Goal: Communication & Community: Answer question/provide support

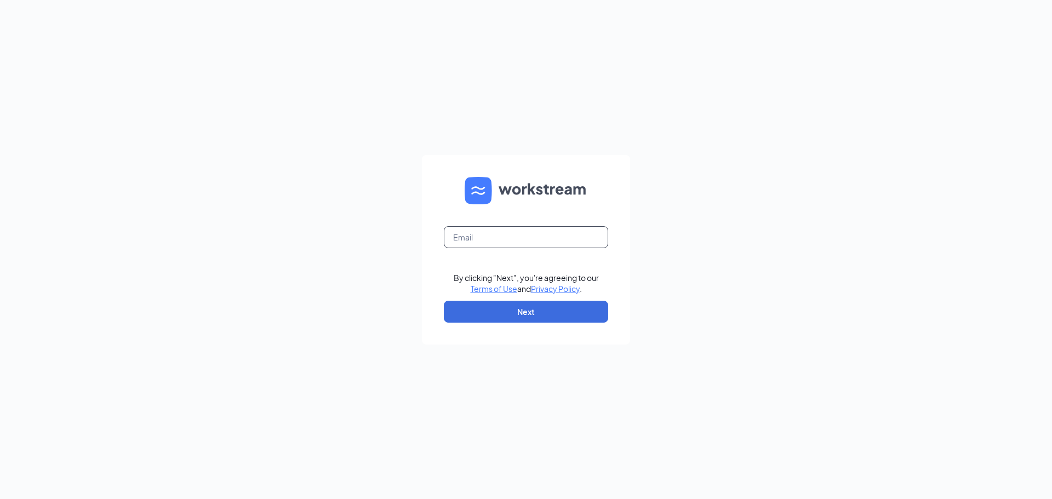
click at [481, 242] on input "text" at bounding box center [526, 237] width 164 height 22
paste input "00931@chick-fil-a.com"
type input "00931@chick-fil-a.com"
click at [564, 314] on button "Next" at bounding box center [526, 312] width 164 height 22
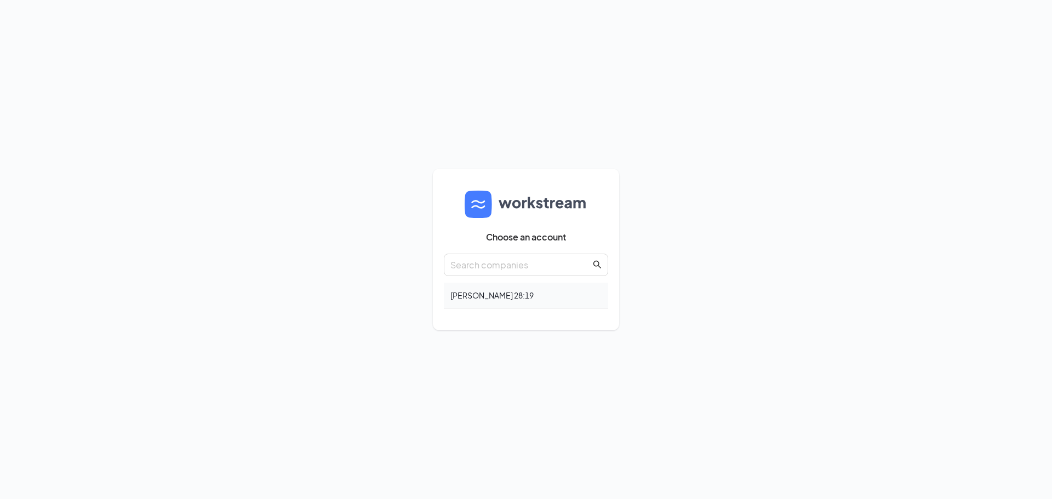
click at [530, 298] on div "Matthew 28:19" at bounding box center [526, 296] width 164 height 26
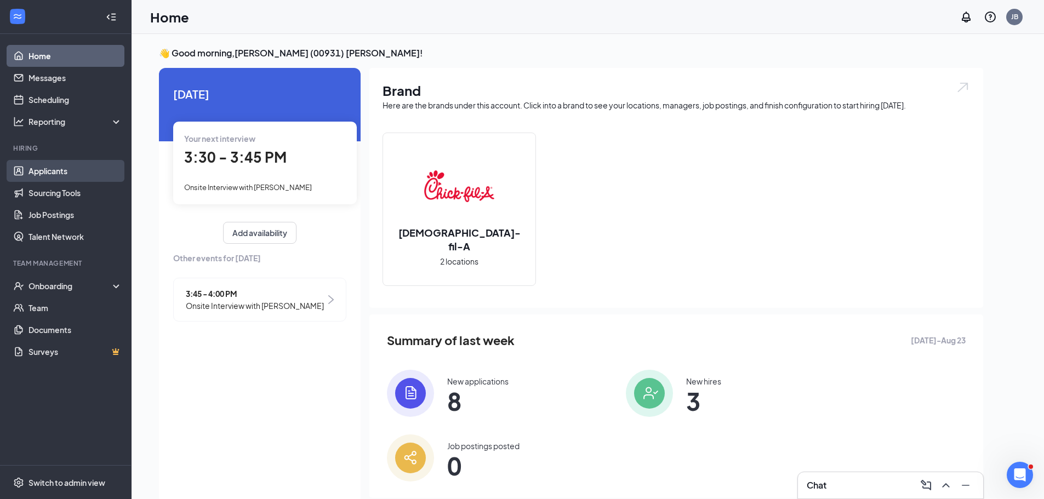
click at [58, 179] on link "Applicants" at bounding box center [76, 171] width 94 height 22
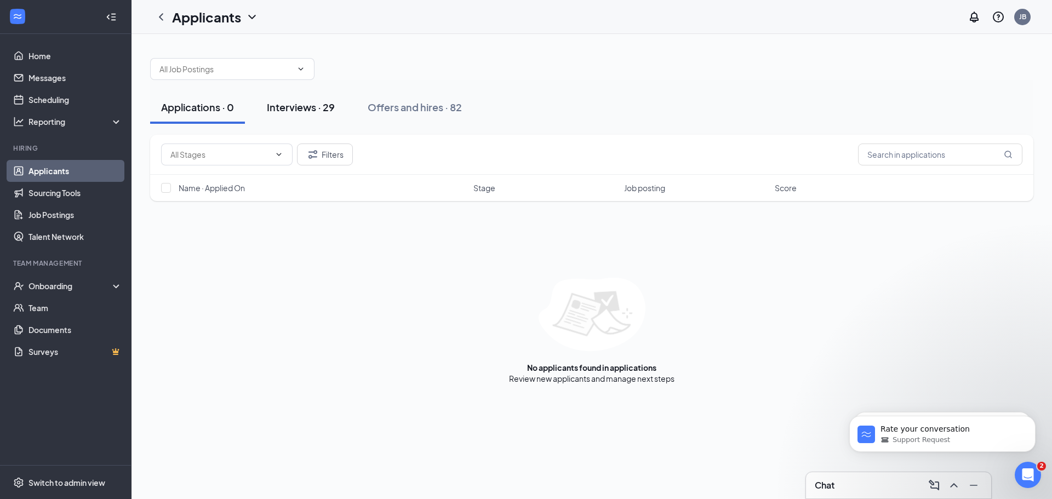
click at [274, 112] on div "Interviews · 29" at bounding box center [301, 107] width 68 height 14
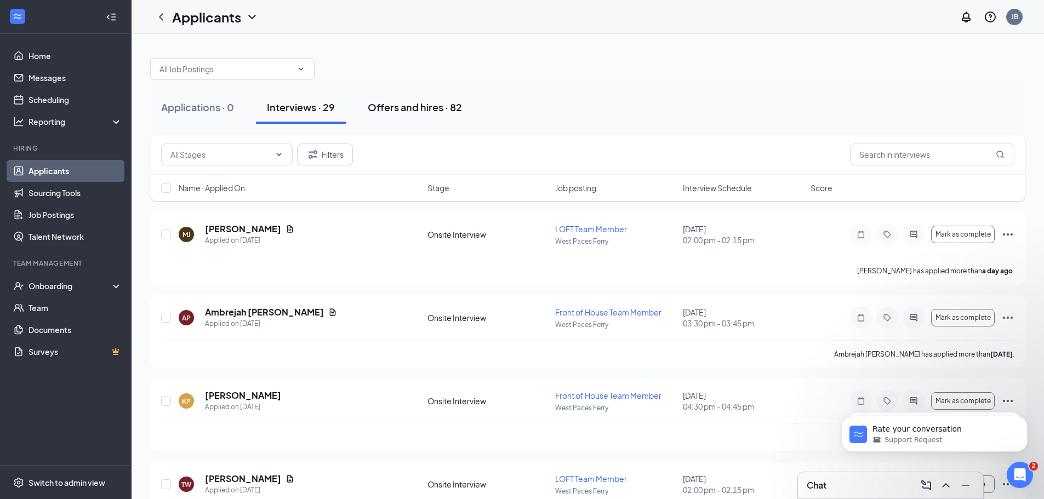
click at [428, 110] on div "Offers and hires · 82" at bounding box center [415, 107] width 94 height 14
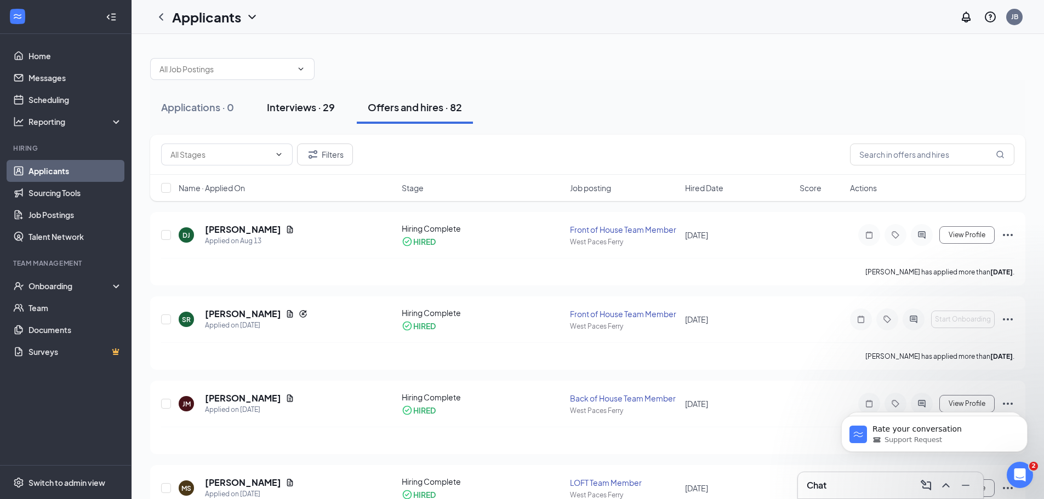
click at [312, 109] on div "Interviews · 29" at bounding box center [301, 107] width 68 height 14
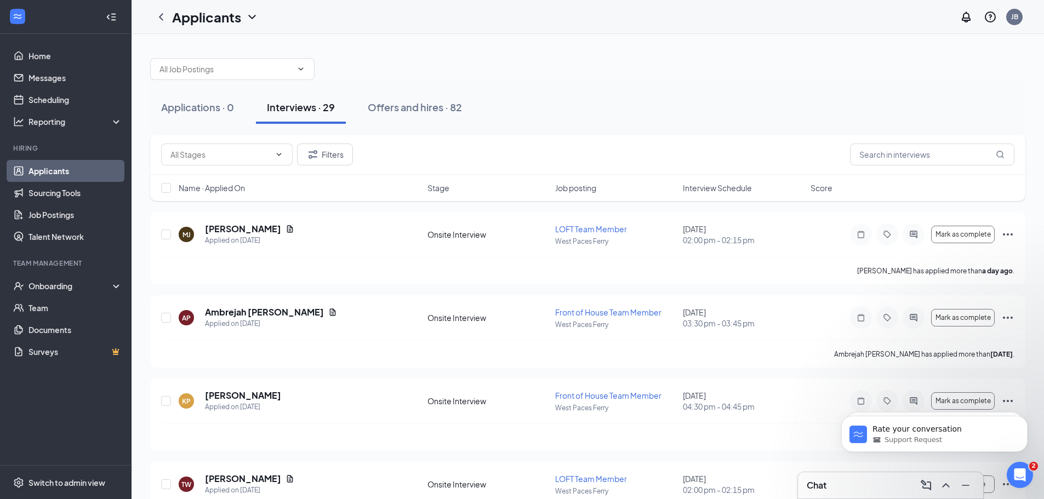
click at [727, 189] on span "Interview Schedule" at bounding box center [717, 188] width 69 height 11
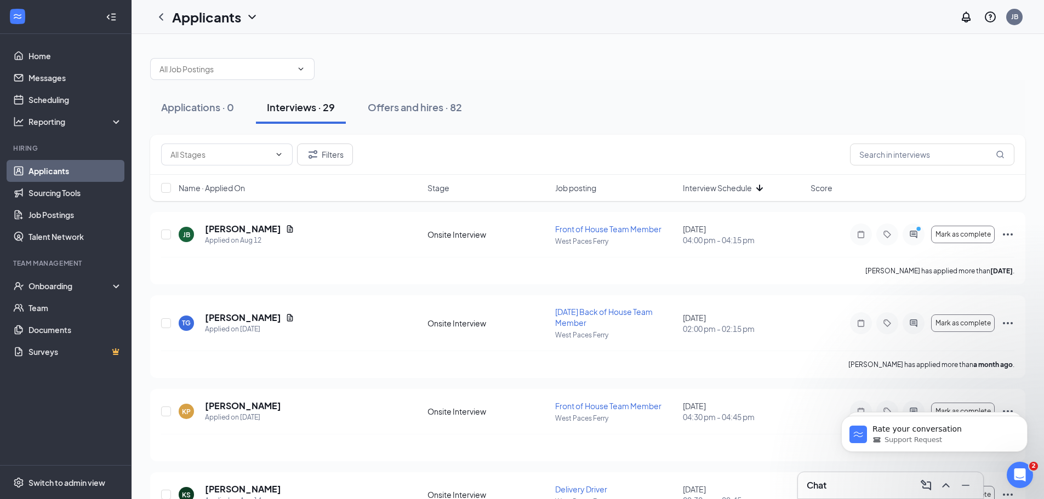
click at [703, 185] on span "Interview Schedule" at bounding box center [717, 188] width 69 height 11
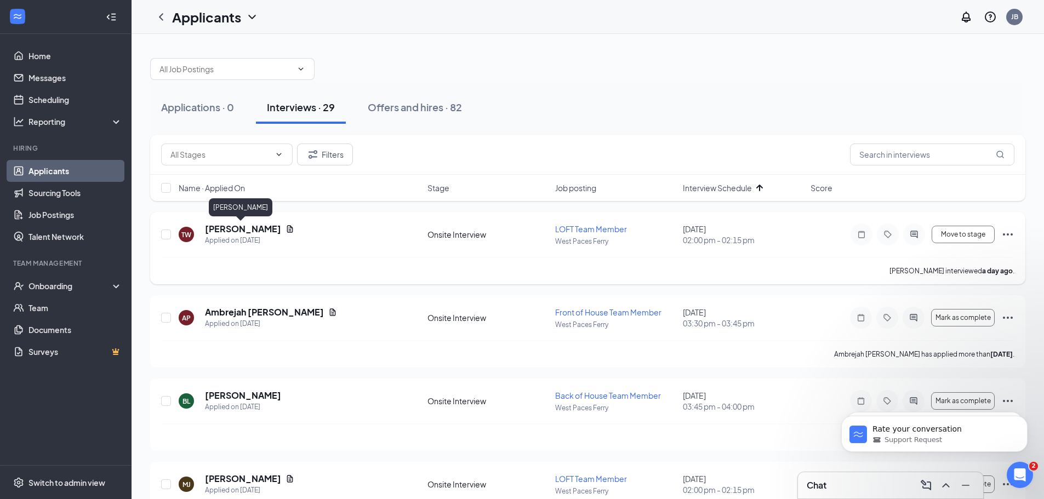
click at [240, 227] on h5 "[PERSON_NAME]" at bounding box center [243, 229] width 76 height 12
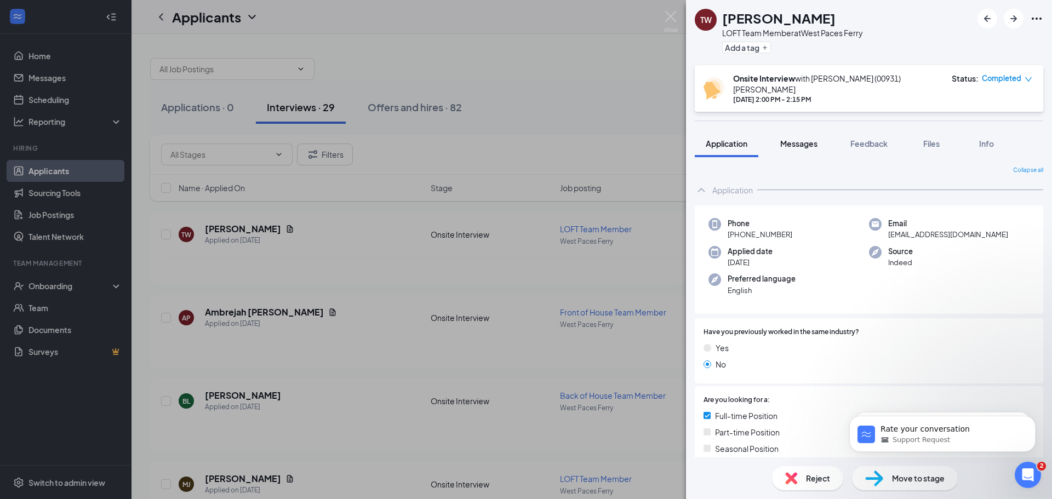
click at [802, 139] on span "Messages" at bounding box center [799, 144] width 37 height 10
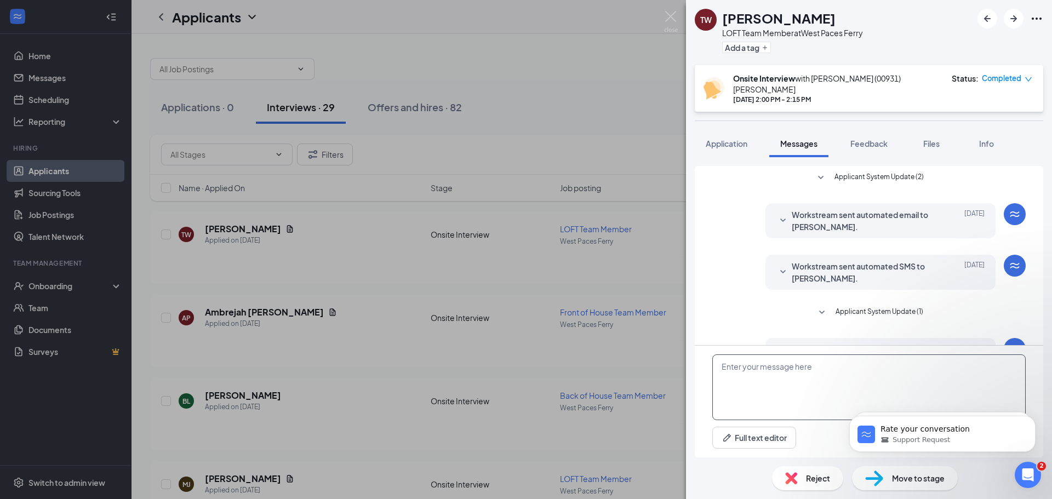
click at [774, 371] on textarea at bounding box center [870, 388] width 314 height 66
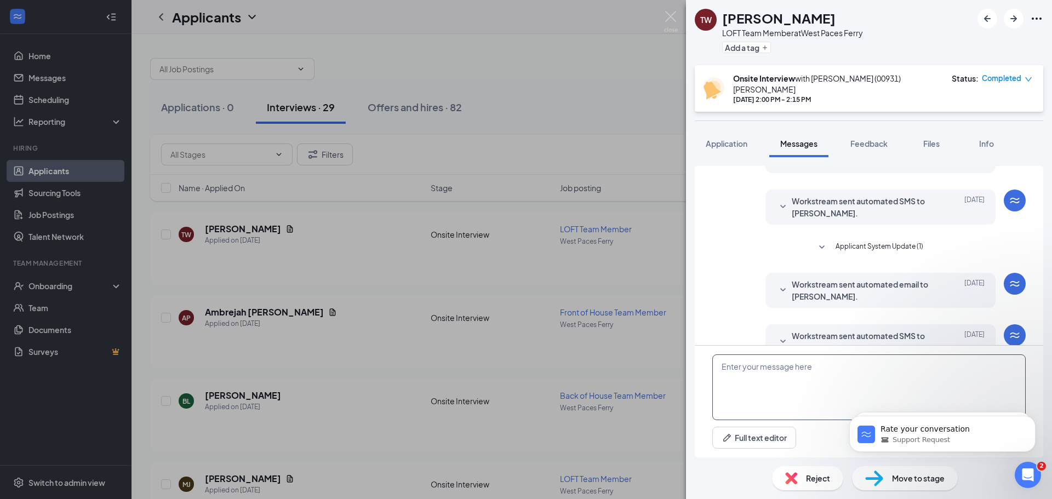
scroll to position [113, 0]
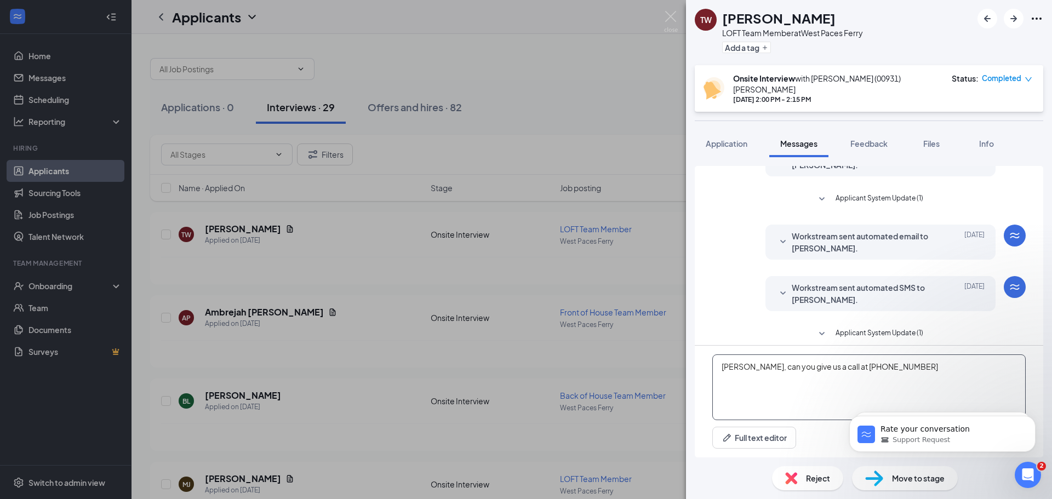
click at [843, 364] on textarea "[PERSON_NAME], can you give us a call at [PHONE_NUMBER]" at bounding box center [870, 388] width 314 height 66
type textarea "[PERSON_NAME], can you give us a call at [PHONE_NUMBER]. Press the 5 button to …"
click at [1032, 382] on icon "Dismiss notification" at bounding box center [1033, 379] width 6 height 6
click at [1033, 420] on icon "Dismiss notification" at bounding box center [1033, 419] width 6 height 6
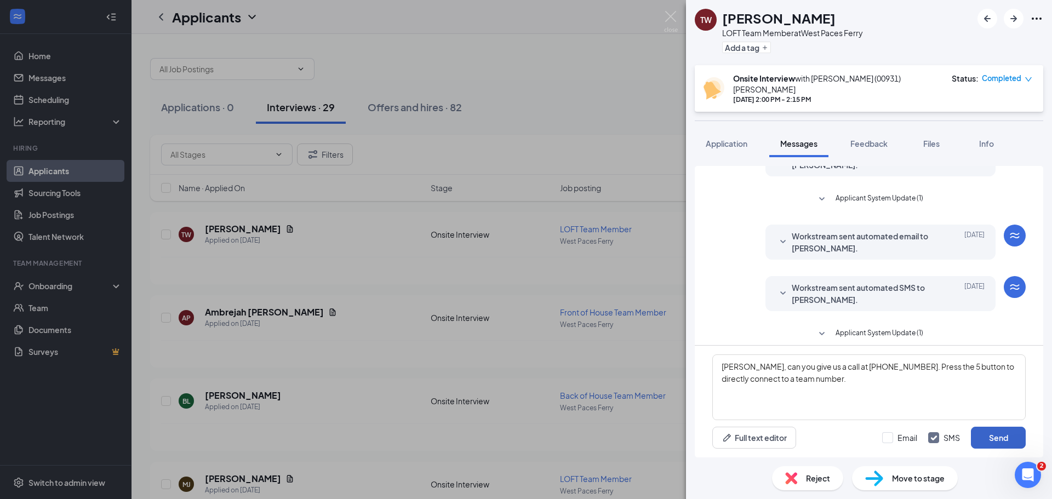
click at [999, 438] on button "Send" at bounding box center [998, 438] width 55 height 22
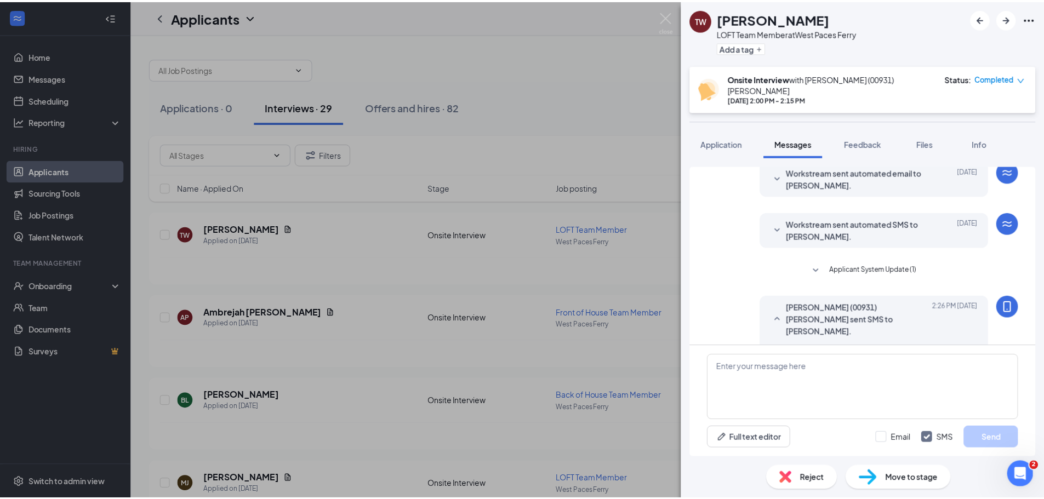
scroll to position [196, 0]
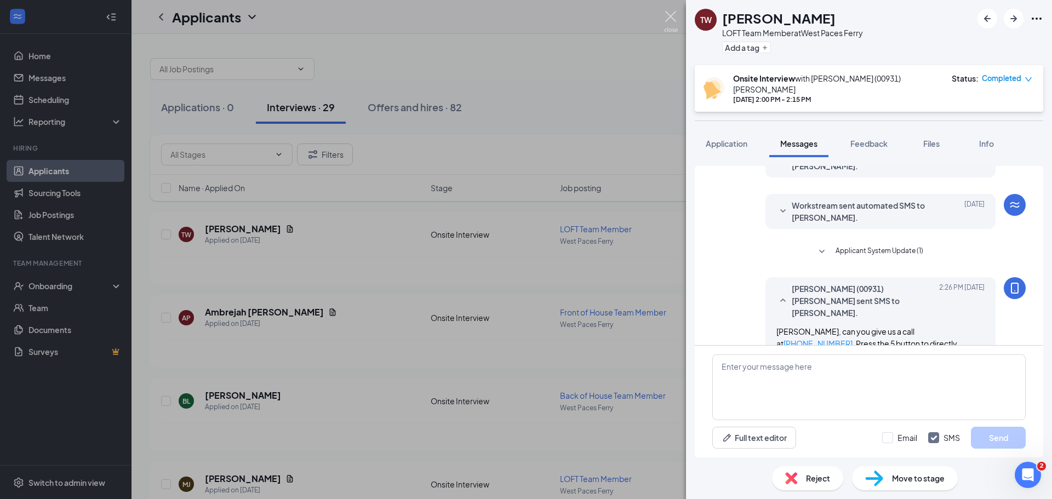
click at [668, 24] on img at bounding box center [671, 21] width 14 height 21
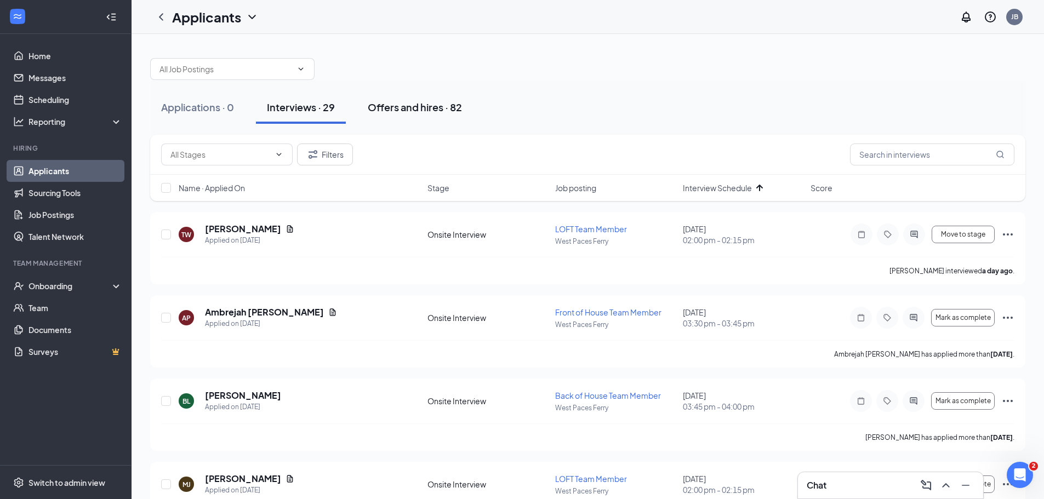
click at [403, 110] on div "Offers and hires · 82" at bounding box center [415, 107] width 94 height 14
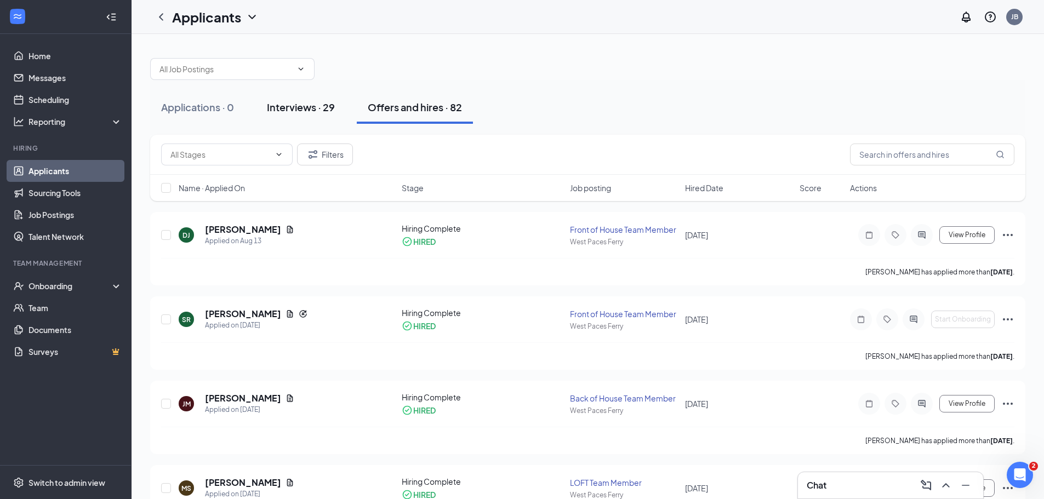
click at [312, 111] on div "Interviews · 29" at bounding box center [301, 107] width 68 height 14
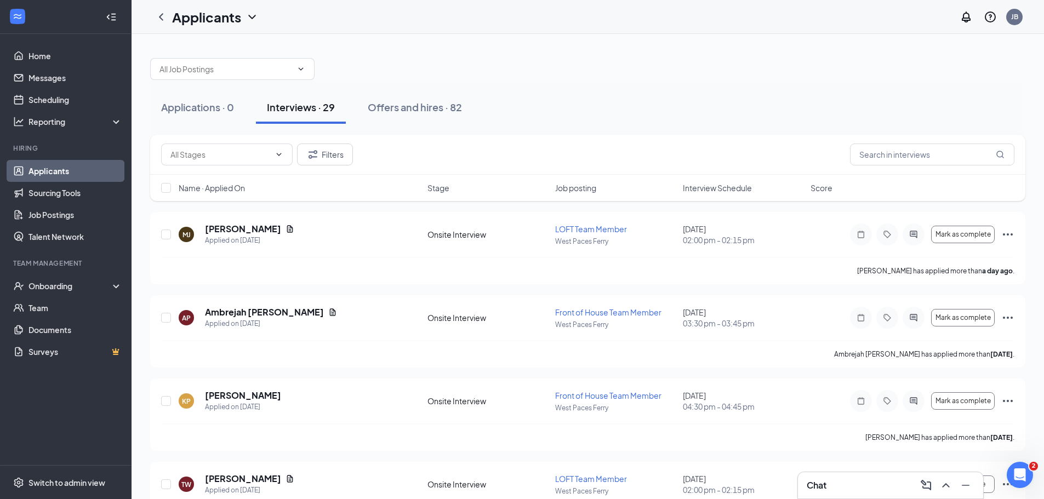
click at [706, 189] on span "Interview Schedule" at bounding box center [717, 188] width 69 height 11
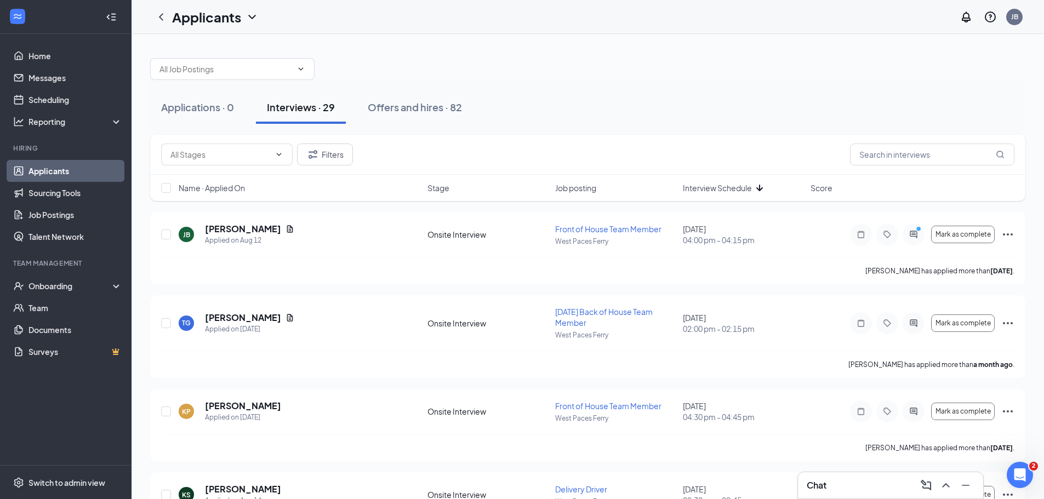
click at [738, 188] on span "Interview Schedule" at bounding box center [717, 188] width 69 height 11
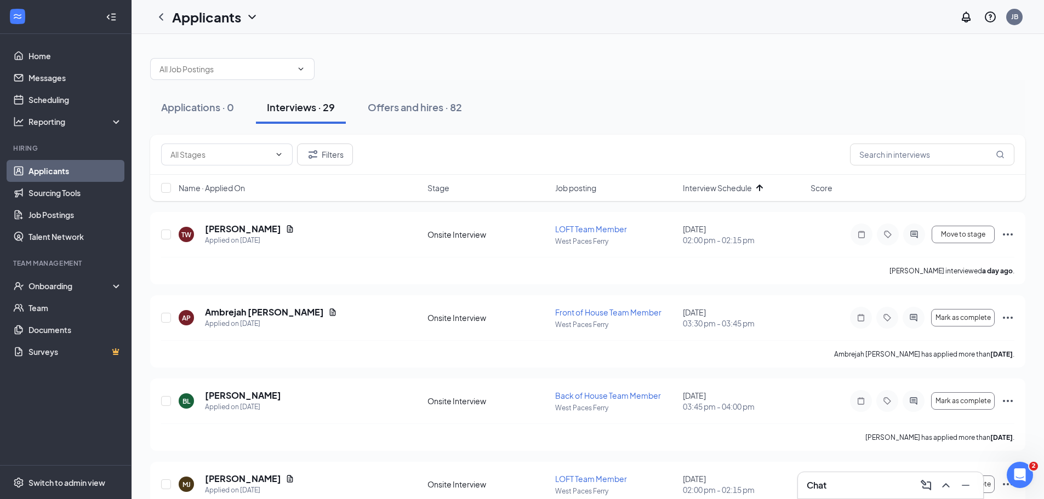
click at [846, 486] on div "Chat" at bounding box center [891, 486] width 168 height 18
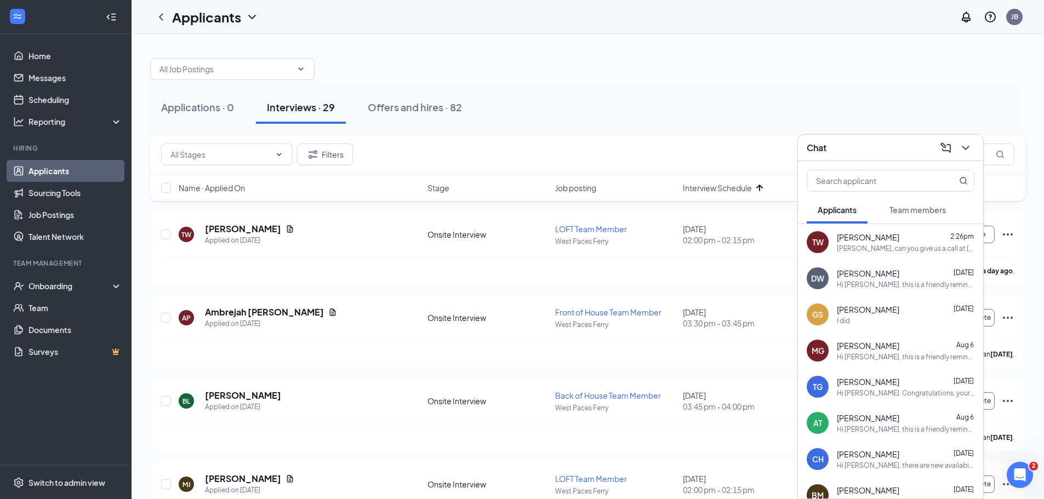
click at [875, 245] on div "[PERSON_NAME], can you give us a call at [PHONE_NUMBER]. Press the 5 button to …" at bounding box center [906, 248] width 138 height 9
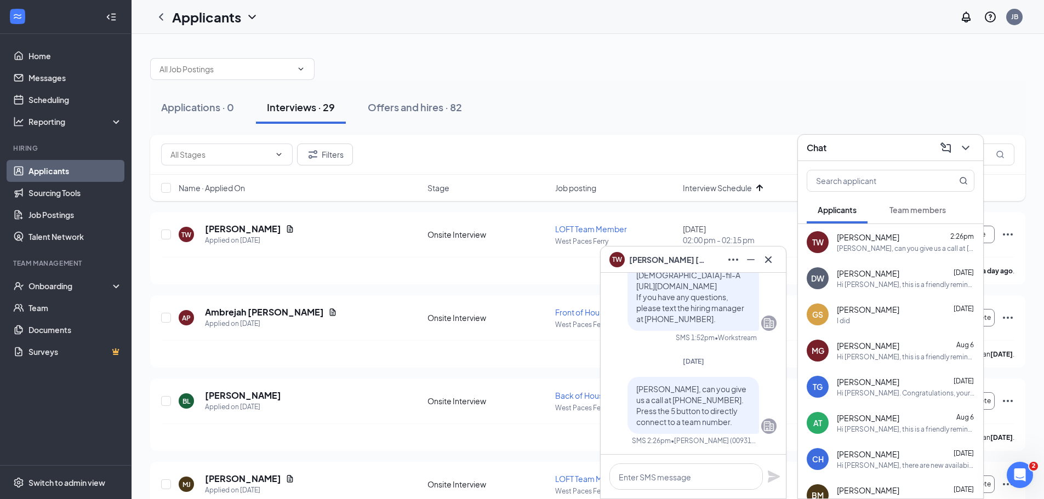
click at [642, 259] on span "[PERSON_NAME]" at bounding box center [667, 260] width 77 height 12
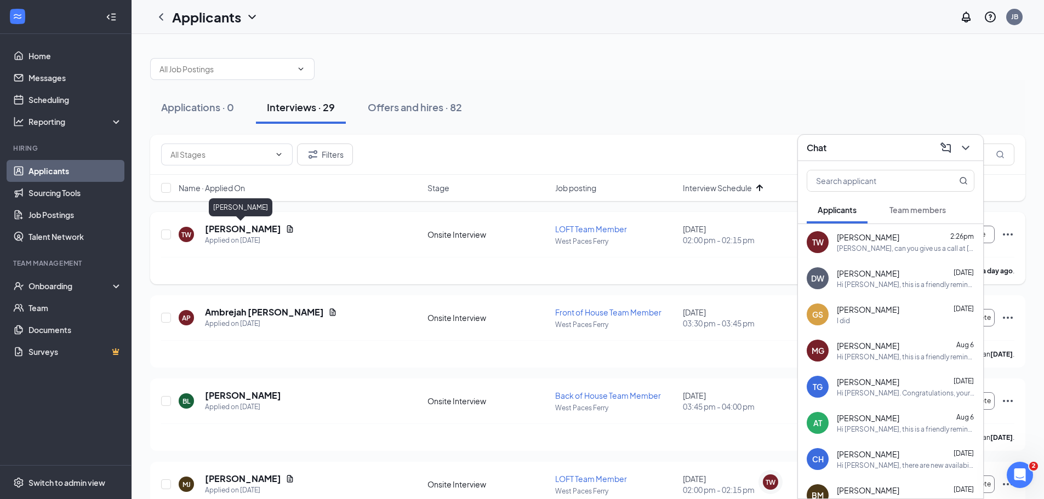
click at [218, 229] on h5 "[PERSON_NAME]" at bounding box center [243, 229] width 76 height 12
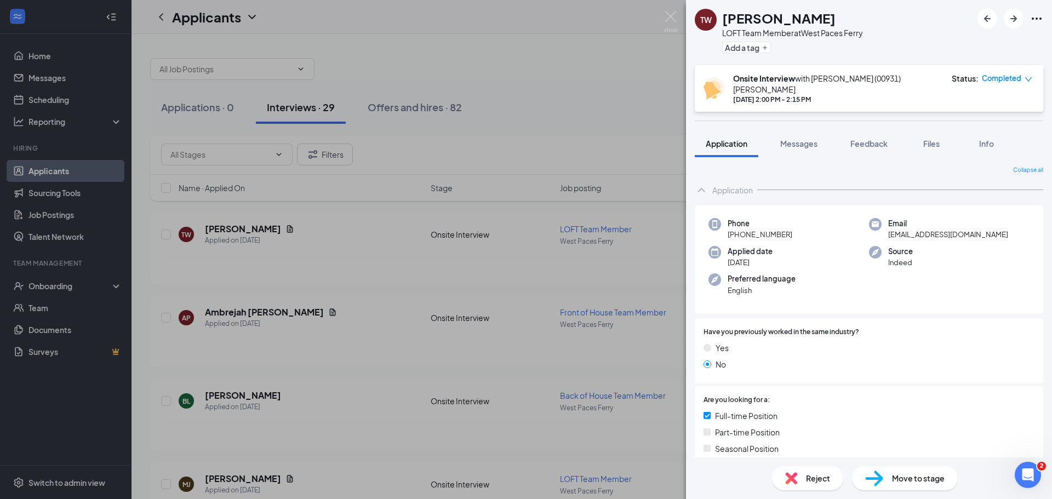
click at [881, 480] on img at bounding box center [874, 479] width 18 height 16
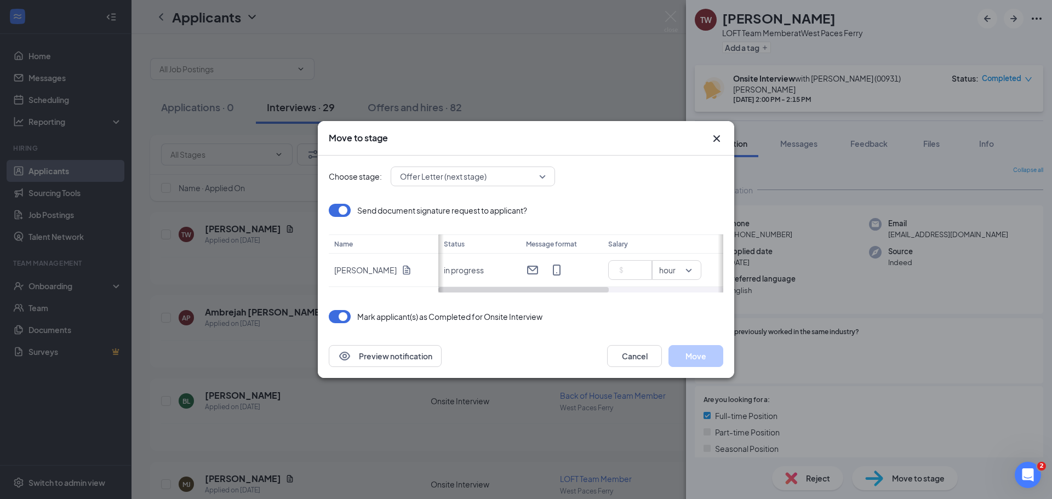
click at [720, 136] on icon "Cross" at bounding box center [717, 138] width 7 height 7
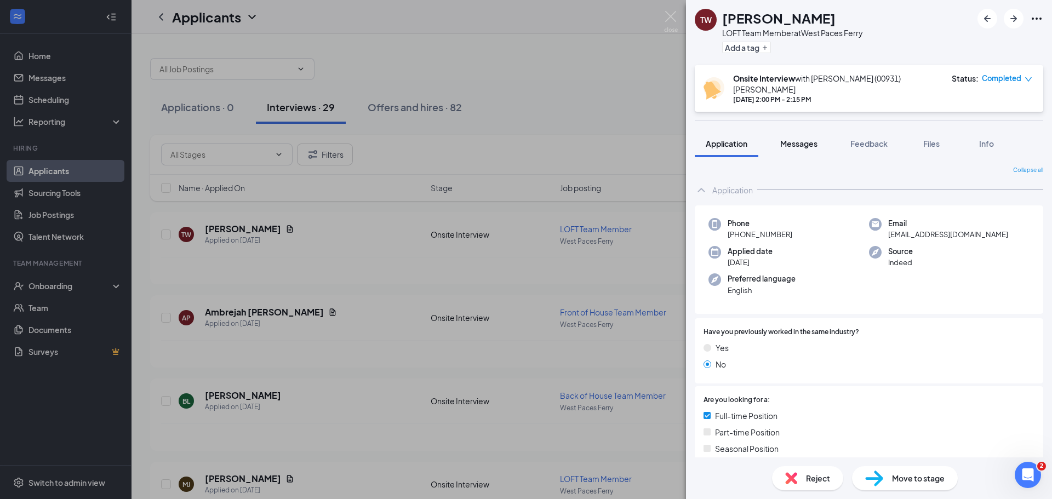
click at [810, 139] on span "Messages" at bounding box center [799, 144] width 37 height 10
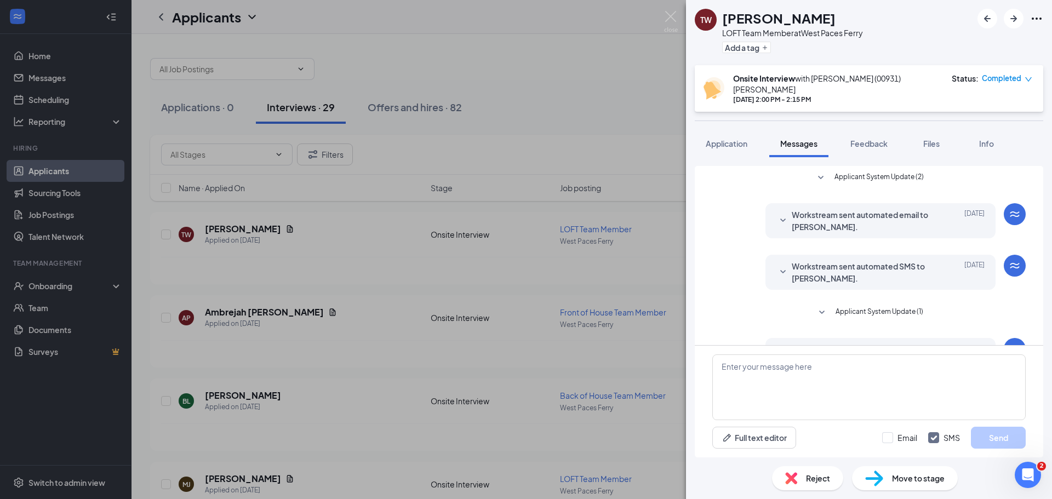
scroll to position [196, 0]
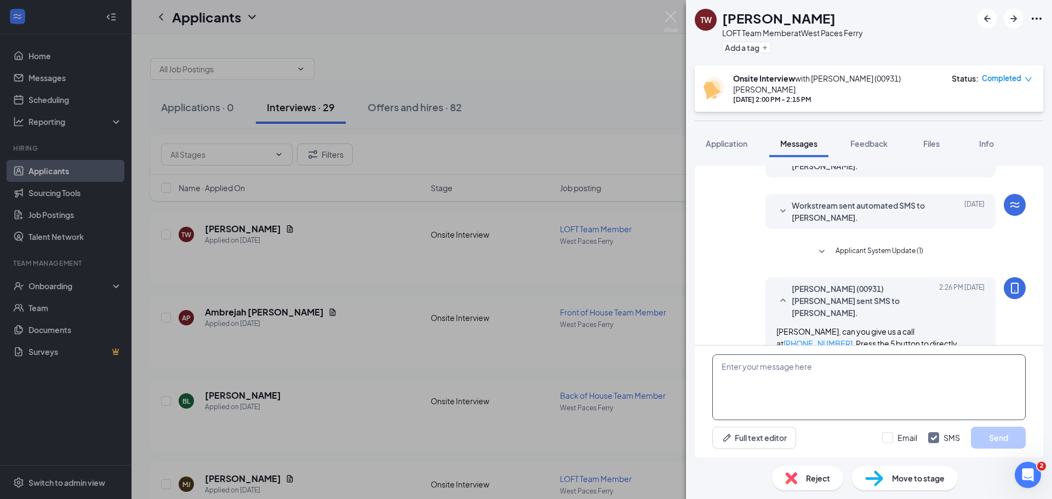
click at [838, 375] on textarea at bounding box center [870, 388] width 314 height 66
type textarea "[STREET_ADDRESS]. This is the orientation address. It is [DATE] at 5"
click at [1007, 442] on button "Send" at bounding box center [998, 438] width 55 height 22
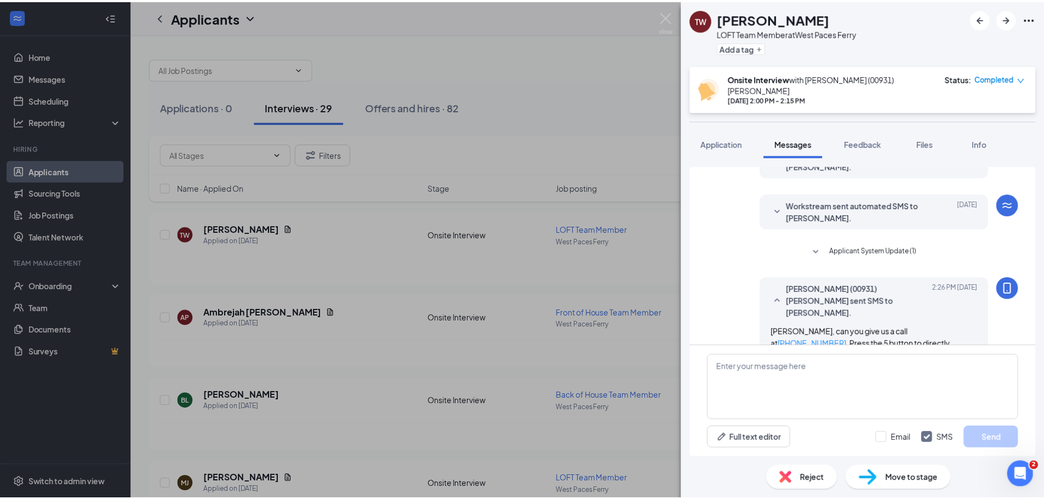
scroll to position [278, 0]
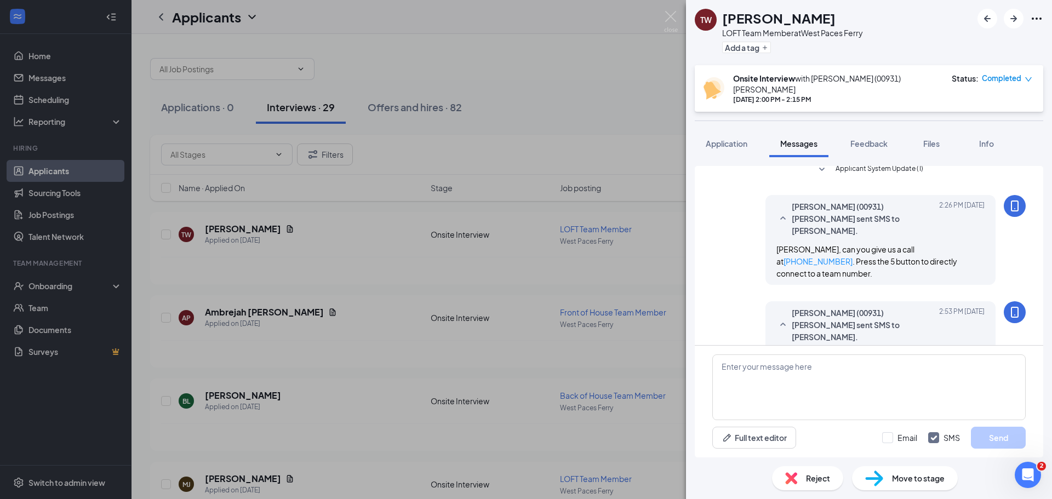
click at [679, 13] on div "TW [PERSON_NAME] LOFT Team Member at [GEOGRAPHIC_DATA] Add a tag Onsite Intervi…" at bounding box center [526, 249] width 1052 height 499
